Goal: Use online tool/utility: Utilize a website feature to perform a specific function

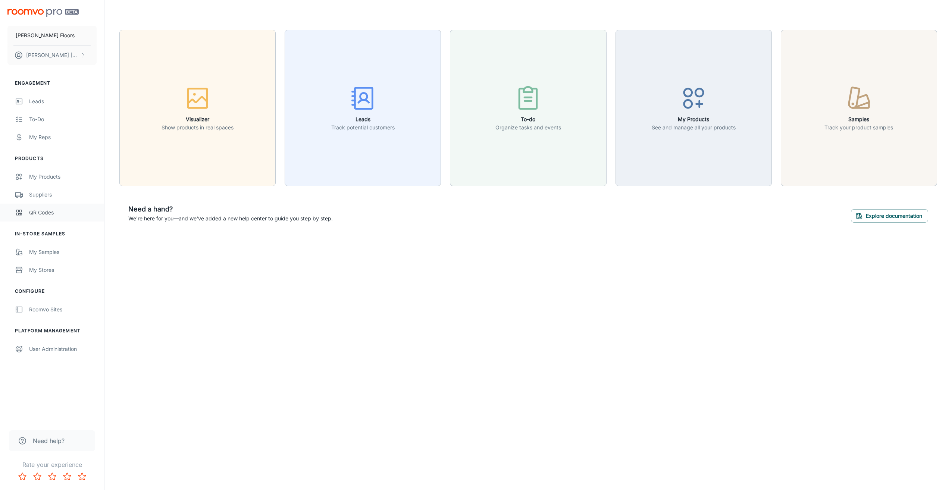
click at [39, 210] on div "QR Codes" at bounding box center [63, 213] width 68 height 8
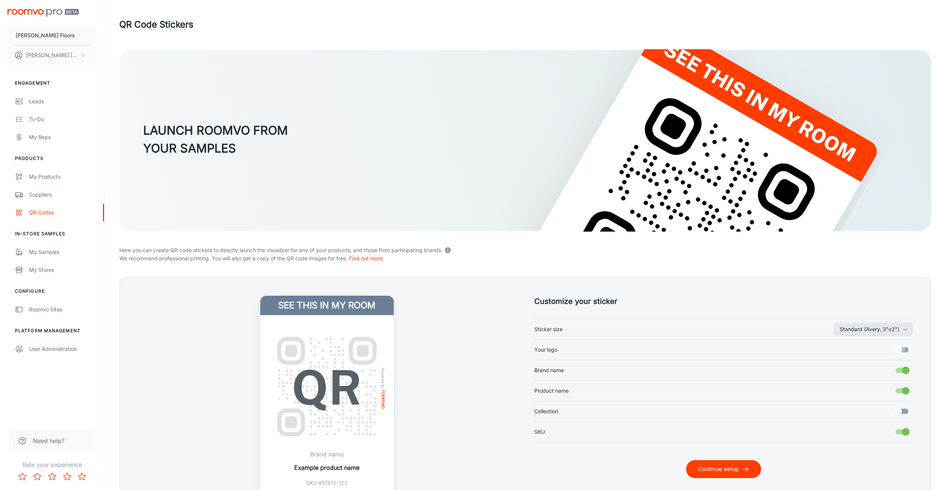
click at [896, 348] on input "Your logo" at bounding box center [898, 350] width 43 height 14
checkbox input "true"
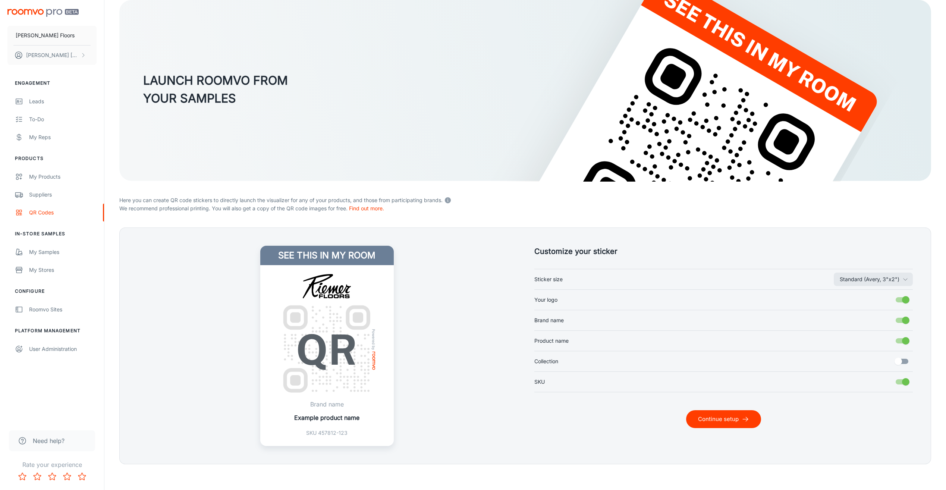
scroll to position [54, 0]
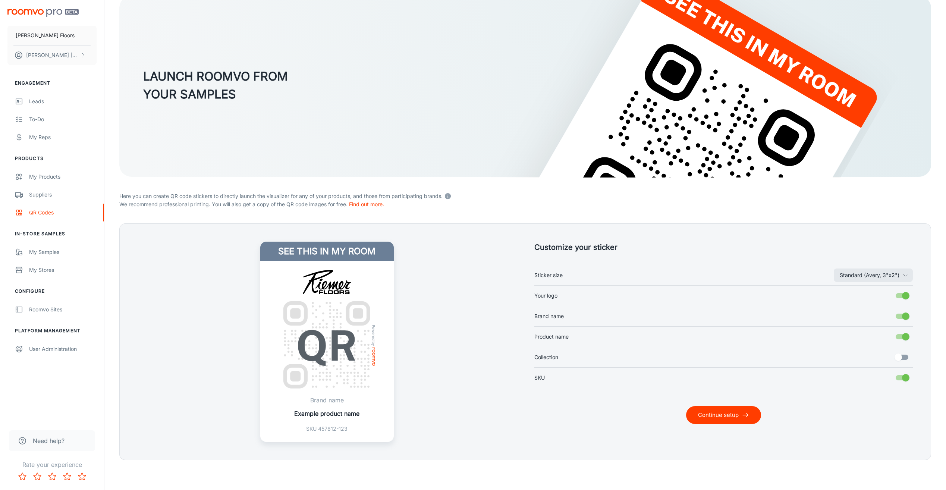
click at [694, 416] on button "Continue setup" at bounding box center [723, 415] width 75 height 18
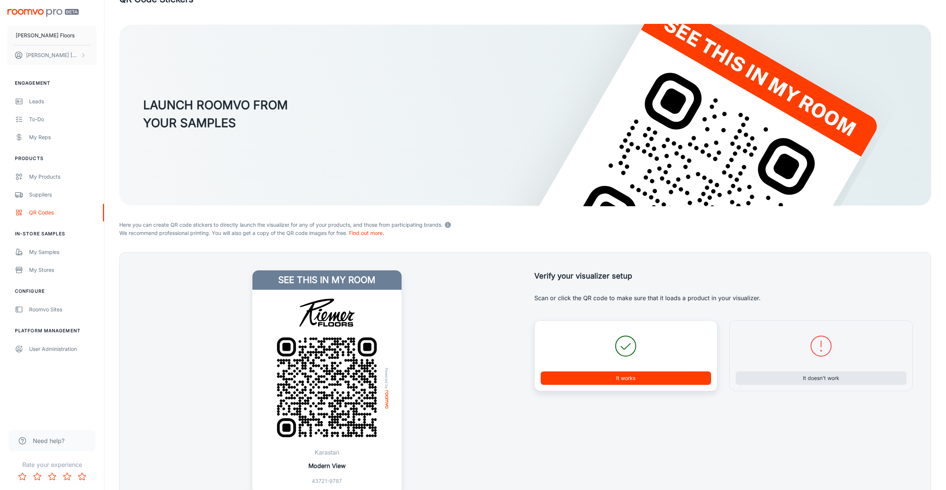
scroll to position [37, 0]
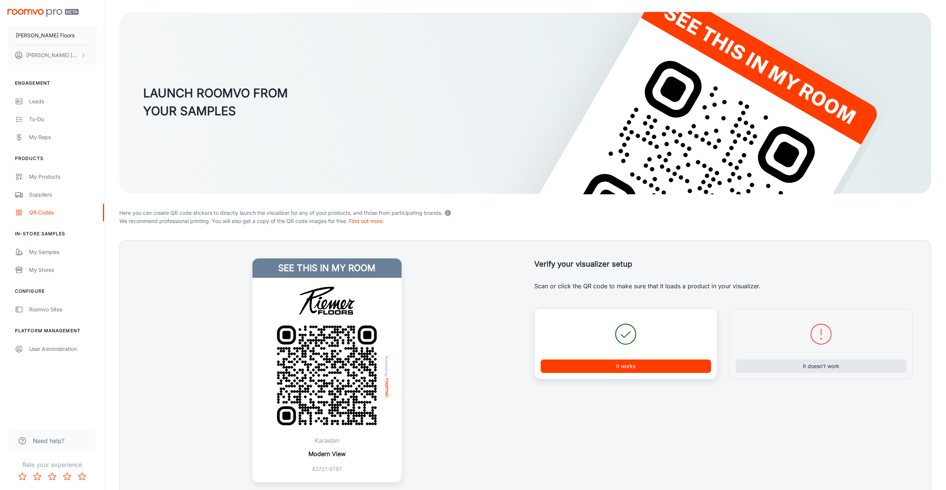
click at [584, 369] on button "It works" at bounding box center [626, 366] width 171 height 13
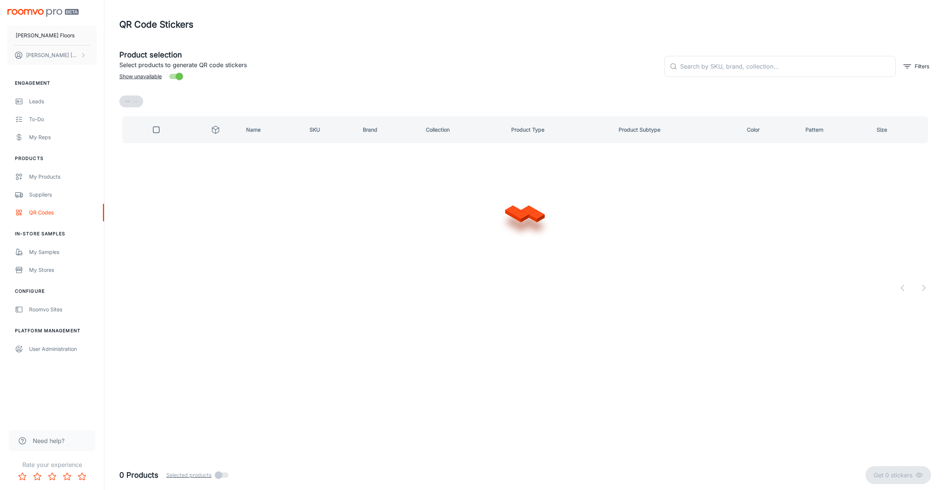
scroll to position [0, 0]
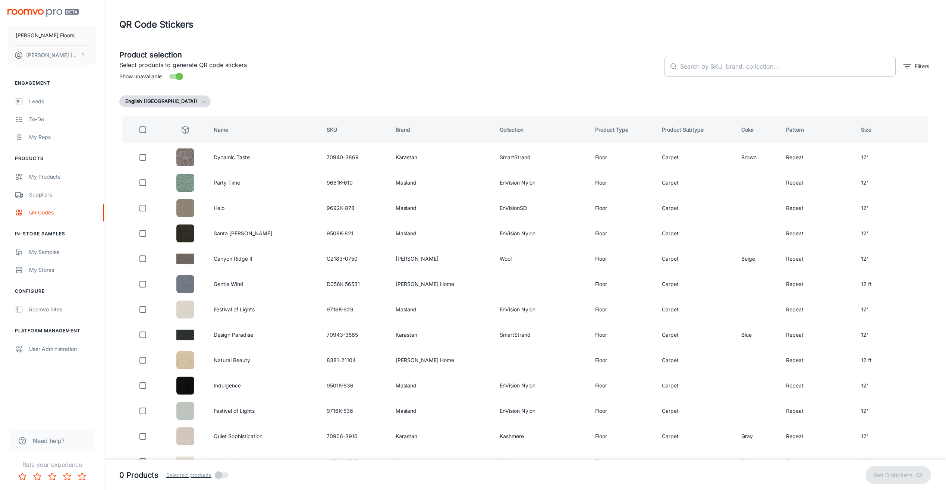
click at [709, 69] on input "text" at bounding box center [788, 66] width 216 height 21
type input "talas"
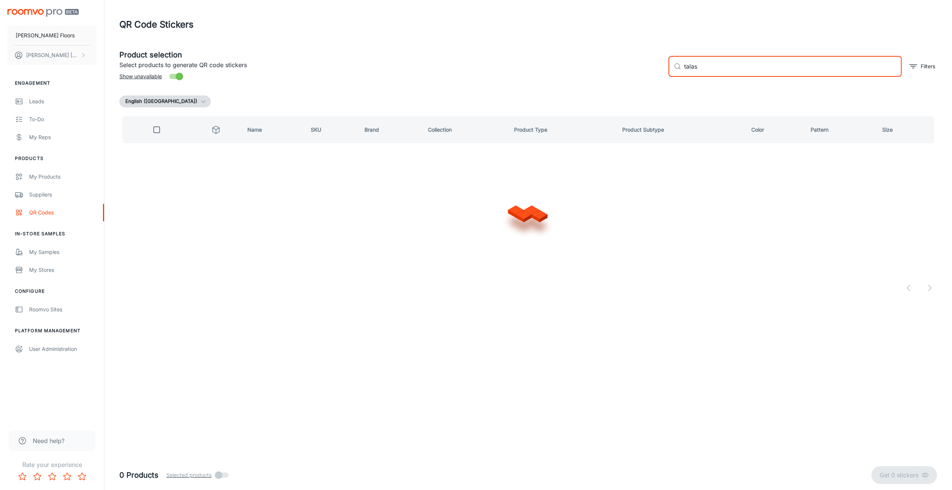
checkbox input "true"
drag, startPoint x: 703, startPoint y: 68, endPoint x: 674, endPoint y: 67, distance: 29.9
click at [673, 67] on div "​ talas ​" at bounding box center [784, 66] width 233 height 21
checkbox input "false"
